Goal: Task Accomplishment & Management: Use online tool/utility

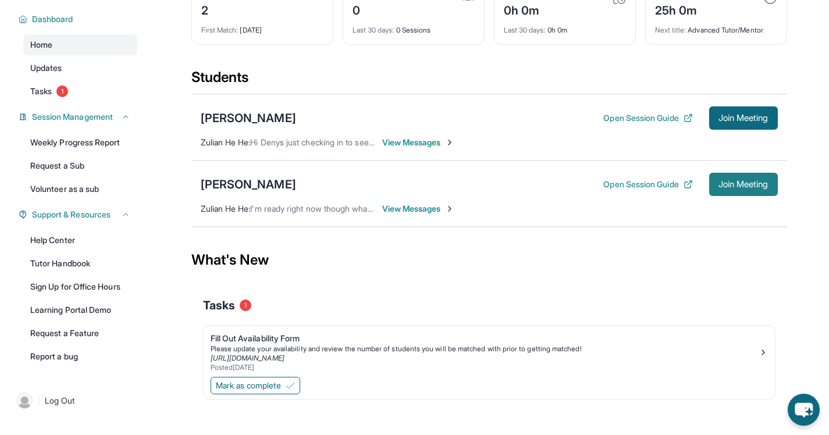
scroll to position [95, 0]
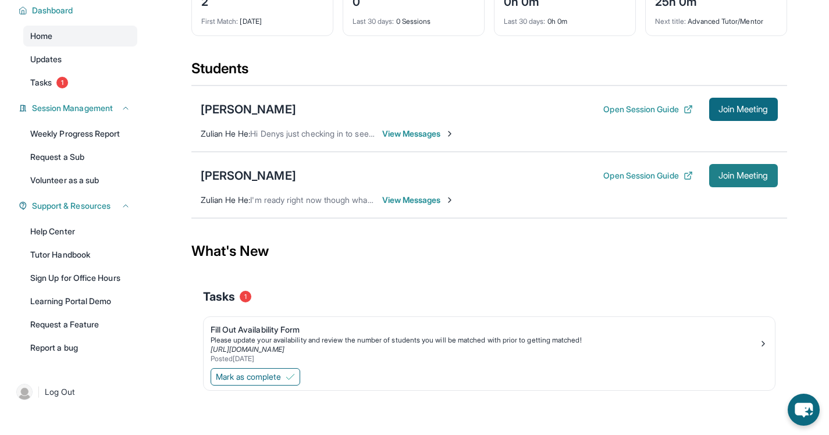
click at [734, 177] on span "Join Meeting" at bounding box center [743, 175] width 50 height 7
click at [735, 179] on span "Join Meeting" at bounding box center [743, 175] width 50 height 7
click at [290, 338] on div "Please update your availability and review the number of students you will be m…" at bounding box center [485, 340] width 548 height 9
click at [273, 382] on span "Mark as complete" at bounding box center [248, 377] width 65 height 12
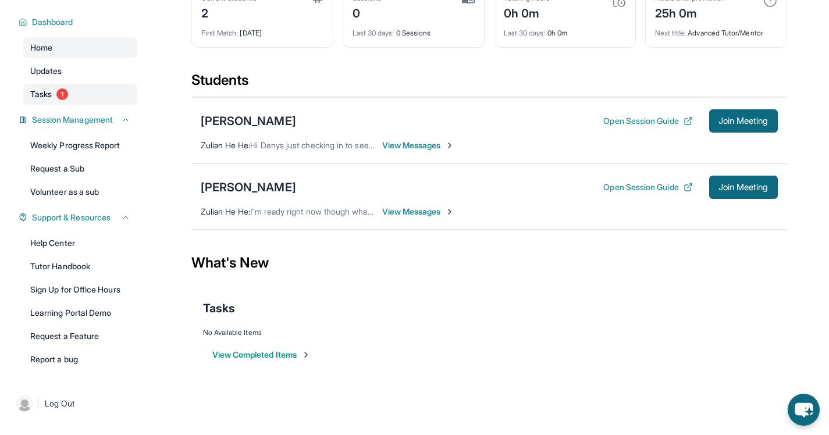
click at [108, 98] on link "Tasks 1" at bounding box center [80, 94] width 114 height 21
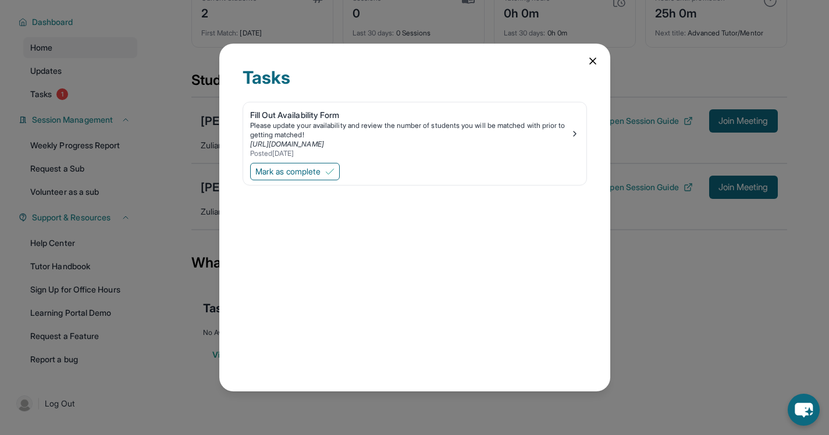
click at [591, 63] on icon at bounding box center [593, 61] width 12 height 12
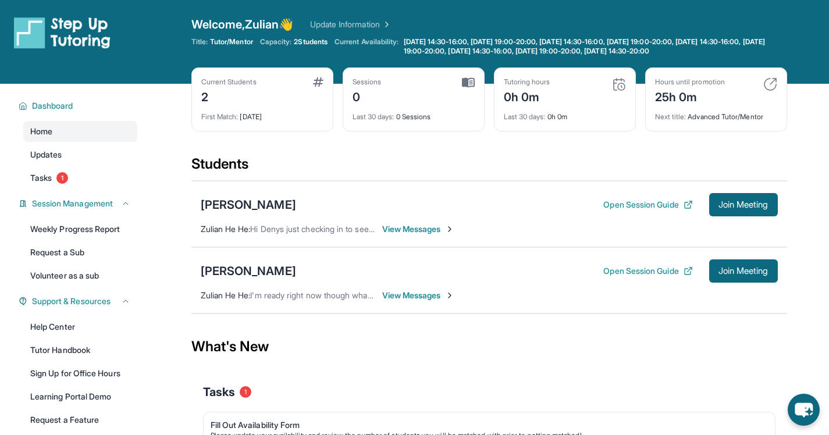
scroll to position [95, 0]
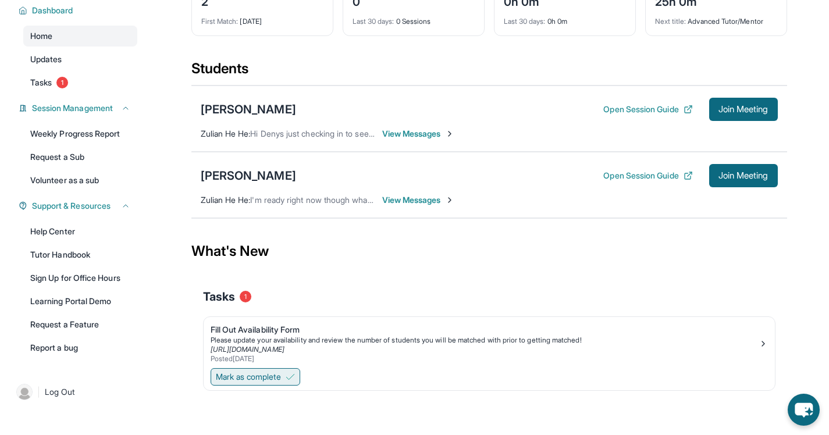
click at [272, 373] on span "Mark as complete" at bounding box center [248, 377] width 65 height 12
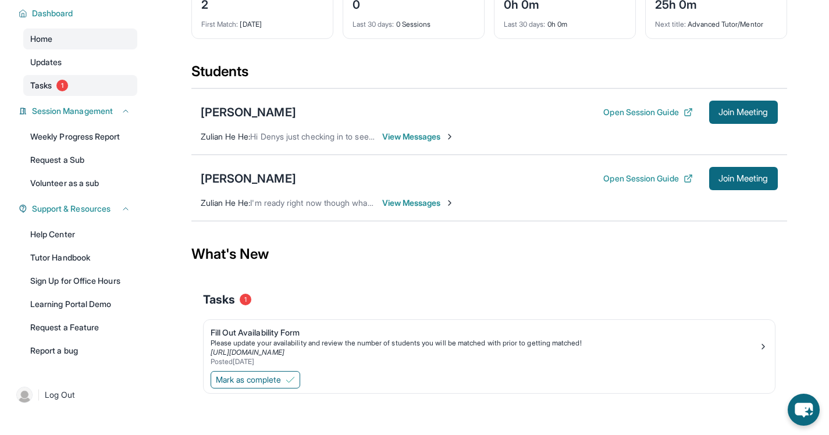
scroll to position [95, 0]
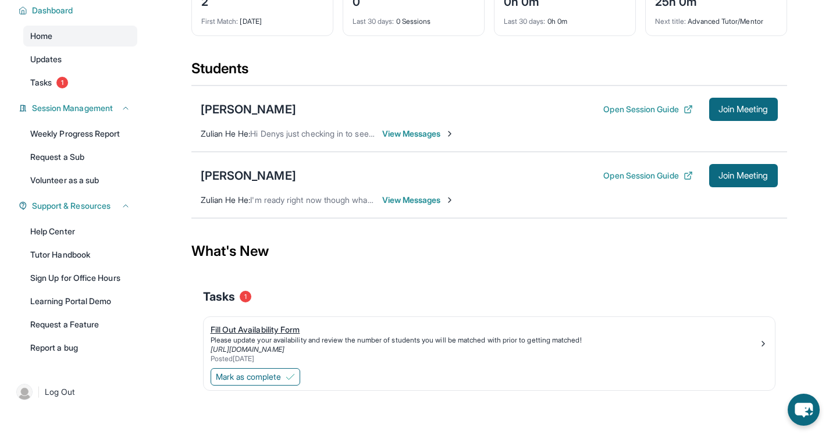
click at [282, 327] on div "Fill Out Availability Form" at bounding box center [485, 330] width 548 height 12
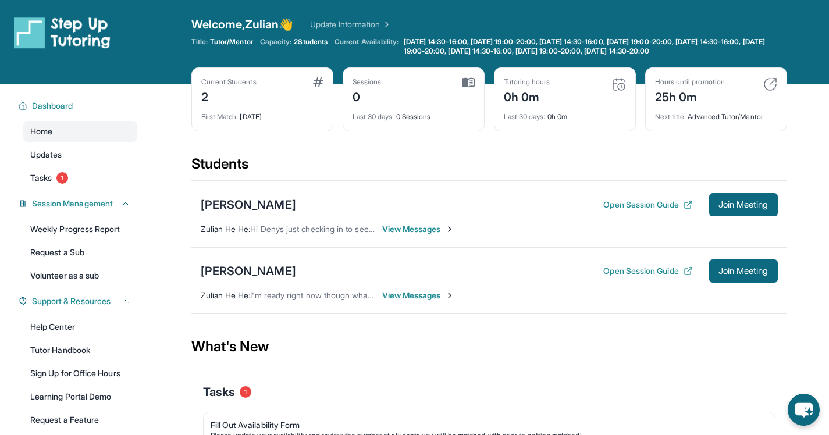
click at [416, 297] on span "View Messages" at bounding box center [418, 296] width 73 height 12
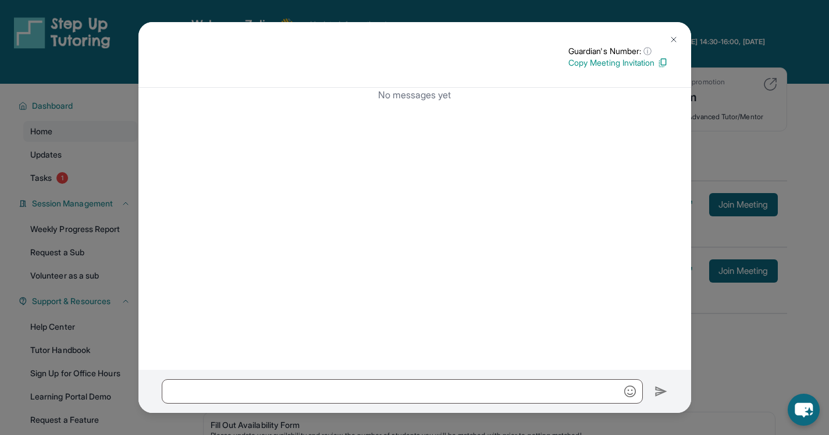
click at [671, 35] on img at bounding box center [673, 39] width 9 height 9
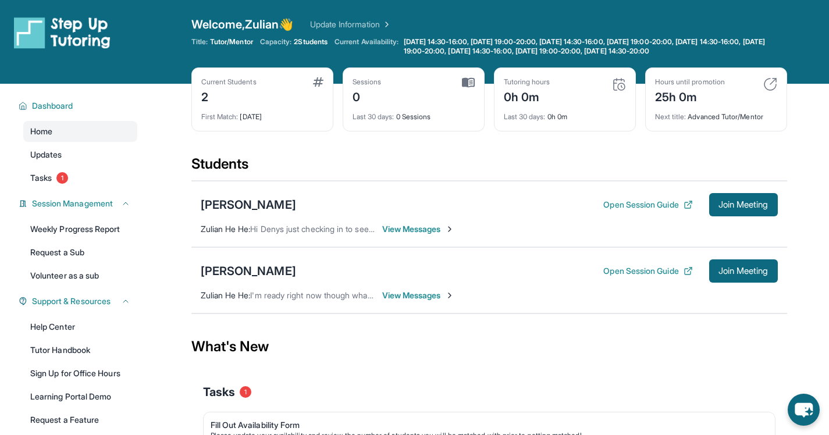
click at [415, 297] on span "View Messages" at bounding box center [418, 296] width 73 height 12
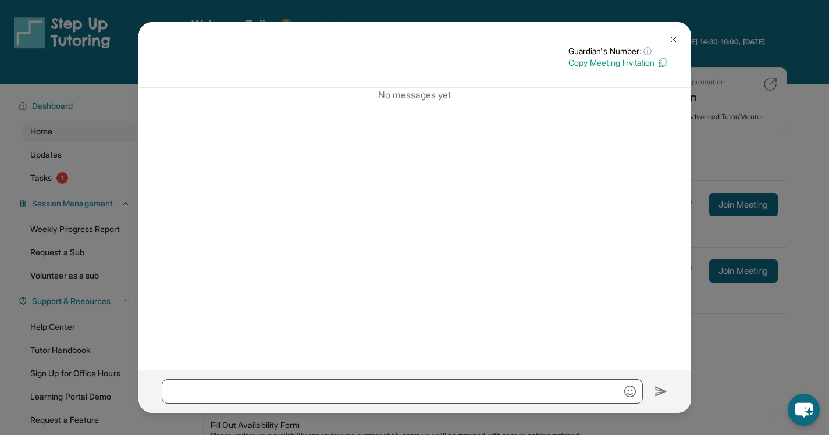
click at [760, 348] on div "Guardian's Number: ⓘ This isn't the guardian's real number — it's a private for…" at bounding box center [414, 217] width 829 height 435
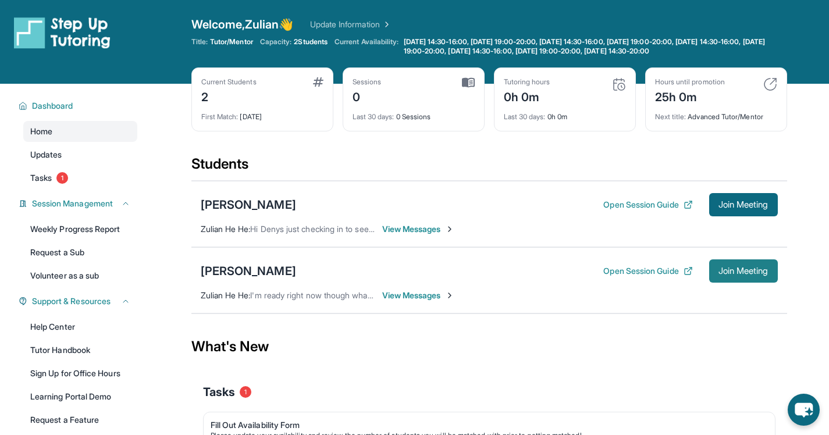
click at [743, 272] on span "Join Meeting" at bounding box center [743, 271] width 50 height 7
click at [648, 104] on div "Hours until promotion 25h 0m Next title : Advanced Tutor/Mentor" at bounding box center [716, 99] width 142 height 64
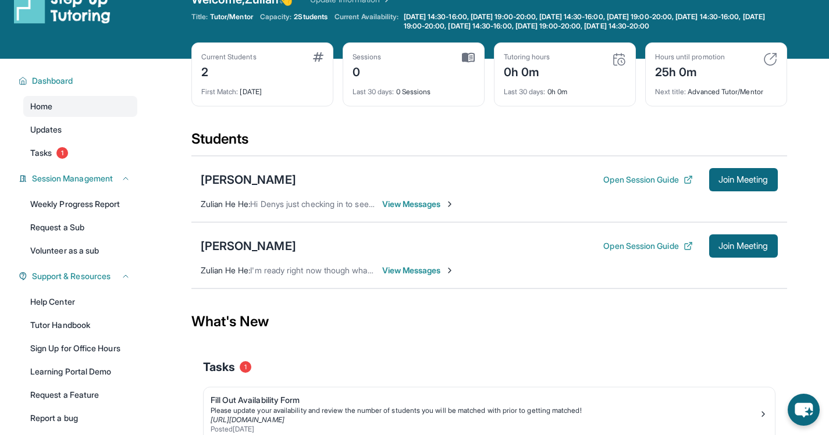
scroll to position [26, 0]
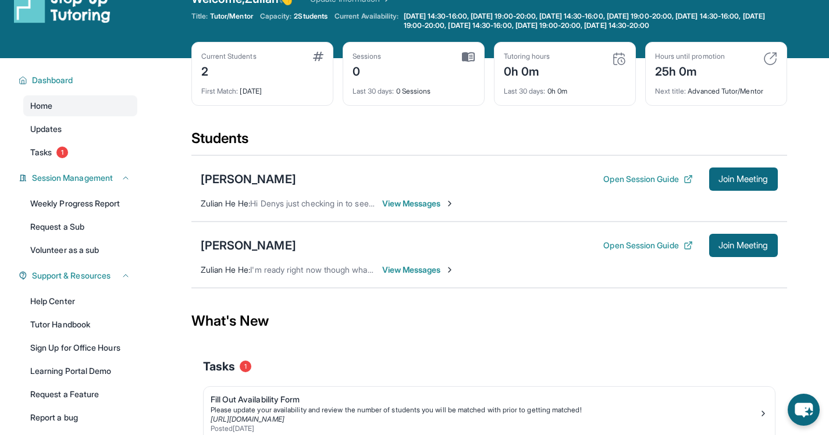
click at [618, 60] on img at bounding box center [619, 59] width 14 height 14
click at [585, 81] on div "Last 30 days : 0h 0m" at bounding box center [565, 88] width 122 height 16
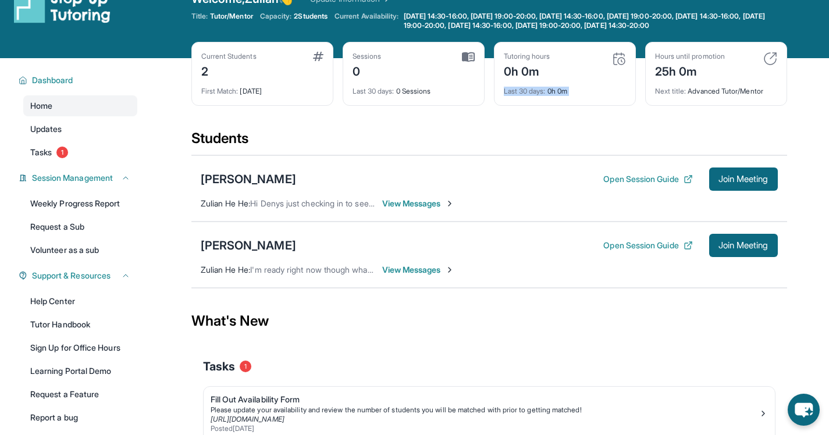
click at [585, 81] on div "Last 30 days : 0h 0m" at bounding box center [565, 88] width 122 height 16
click at [529, 80] on div "Last 30 days : 0h 0m" at bounding box center [565, 88] width 122 height 16
